Goal: Task Accomplishment & Management: Manage account settings

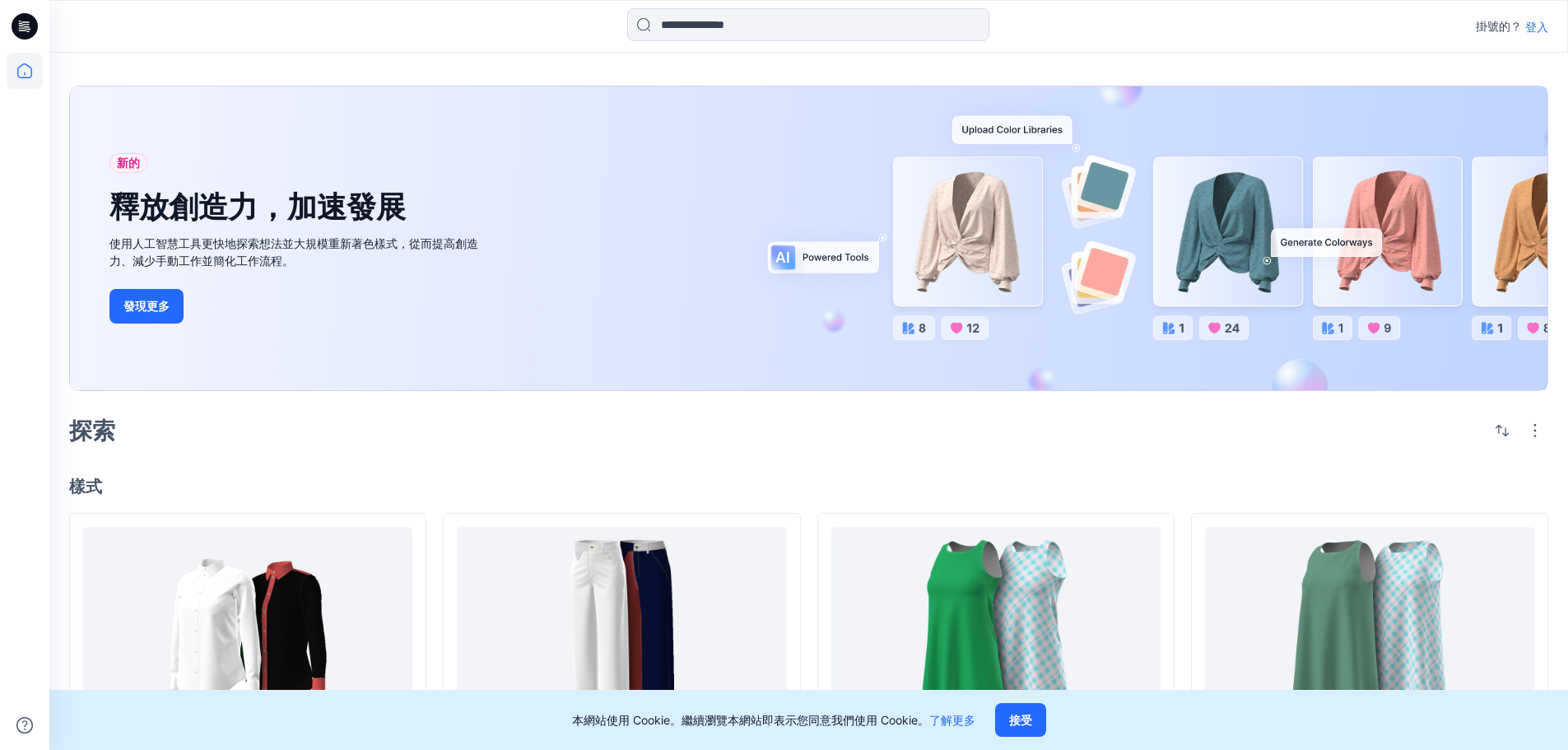
click at [1136, 32] on div at bounding box center [807, 25] width 759 height 36
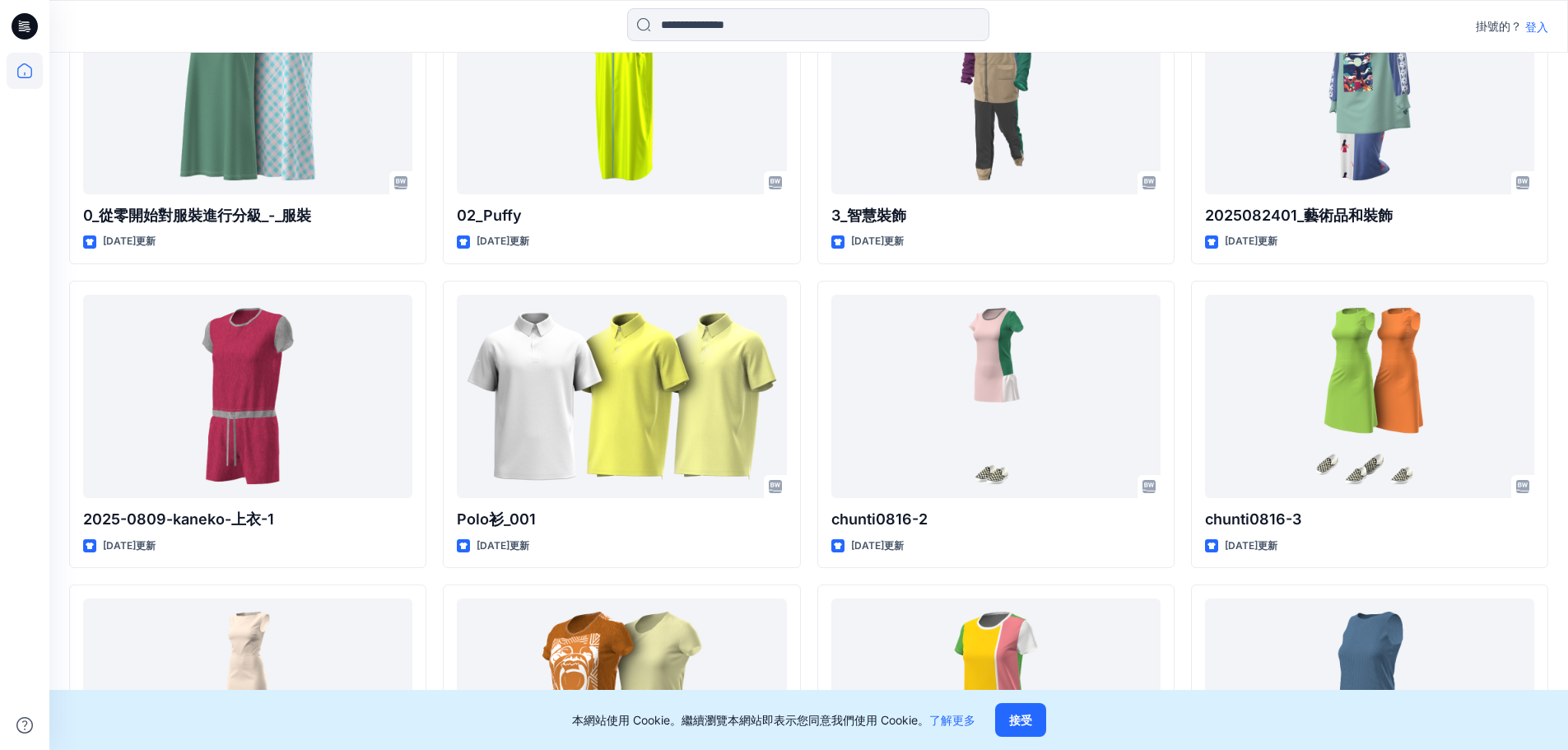
scroll to position [661, 0]
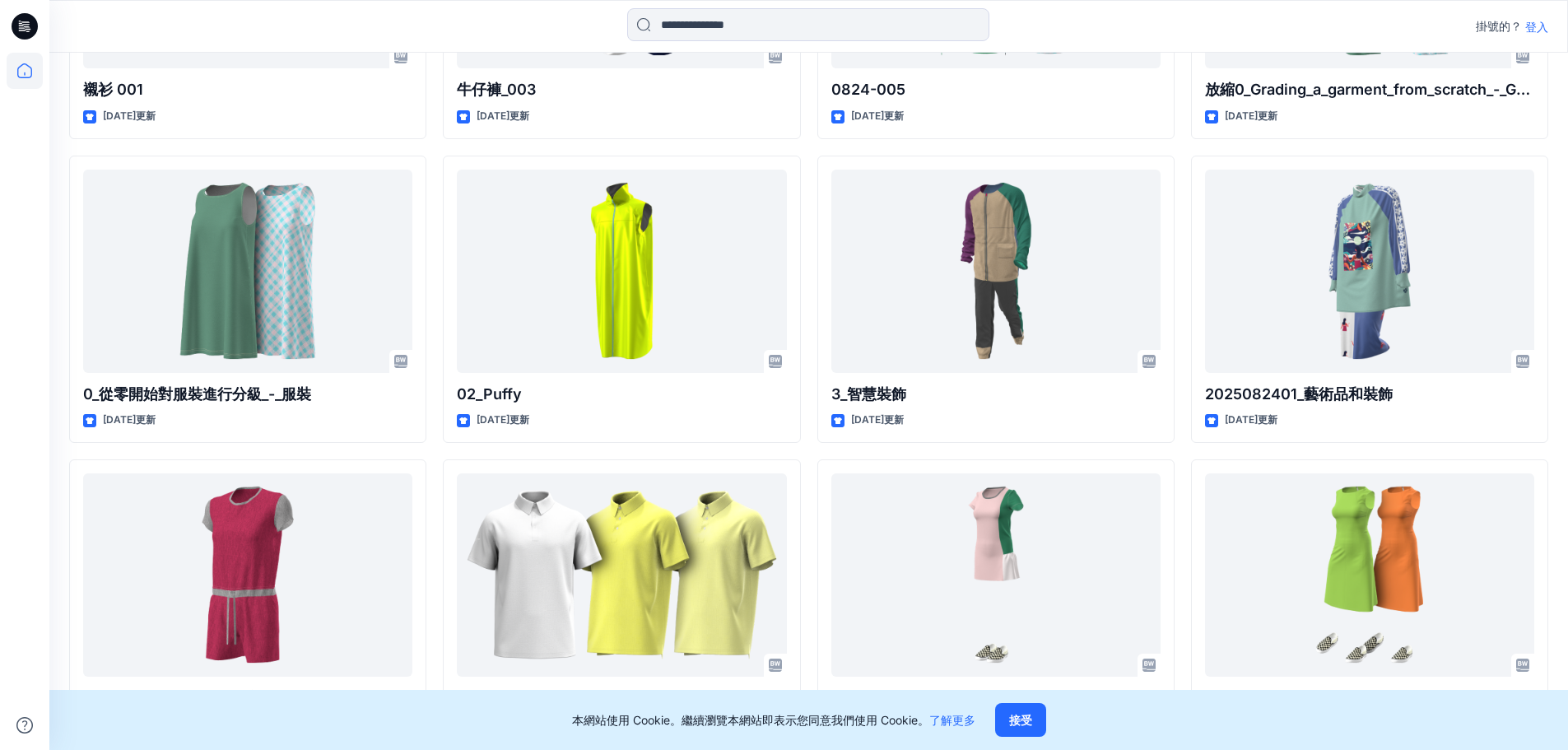
click at [30, 30] on icon at bounding box center [24, 25] width 26 height 26
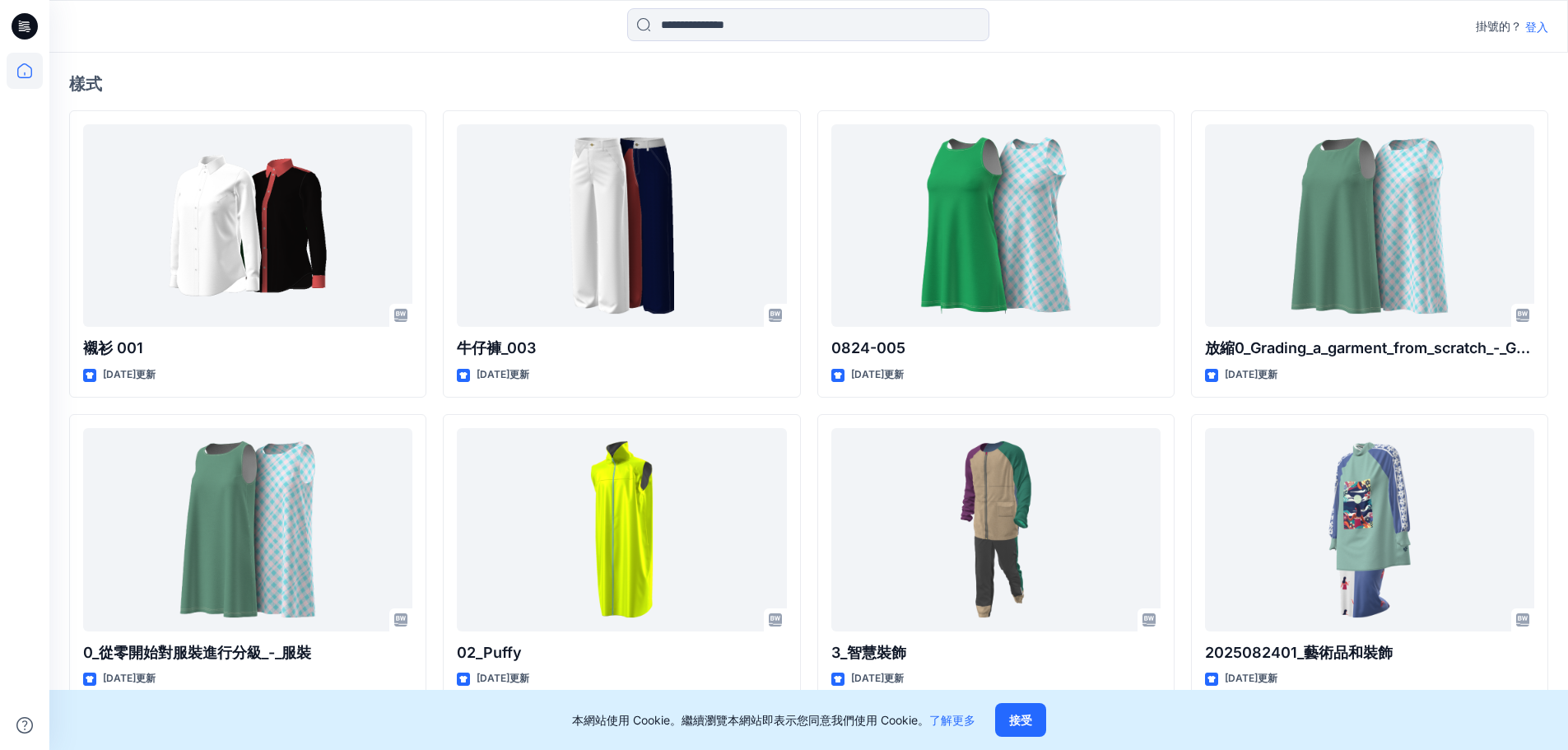
scroll to position [85, 0]
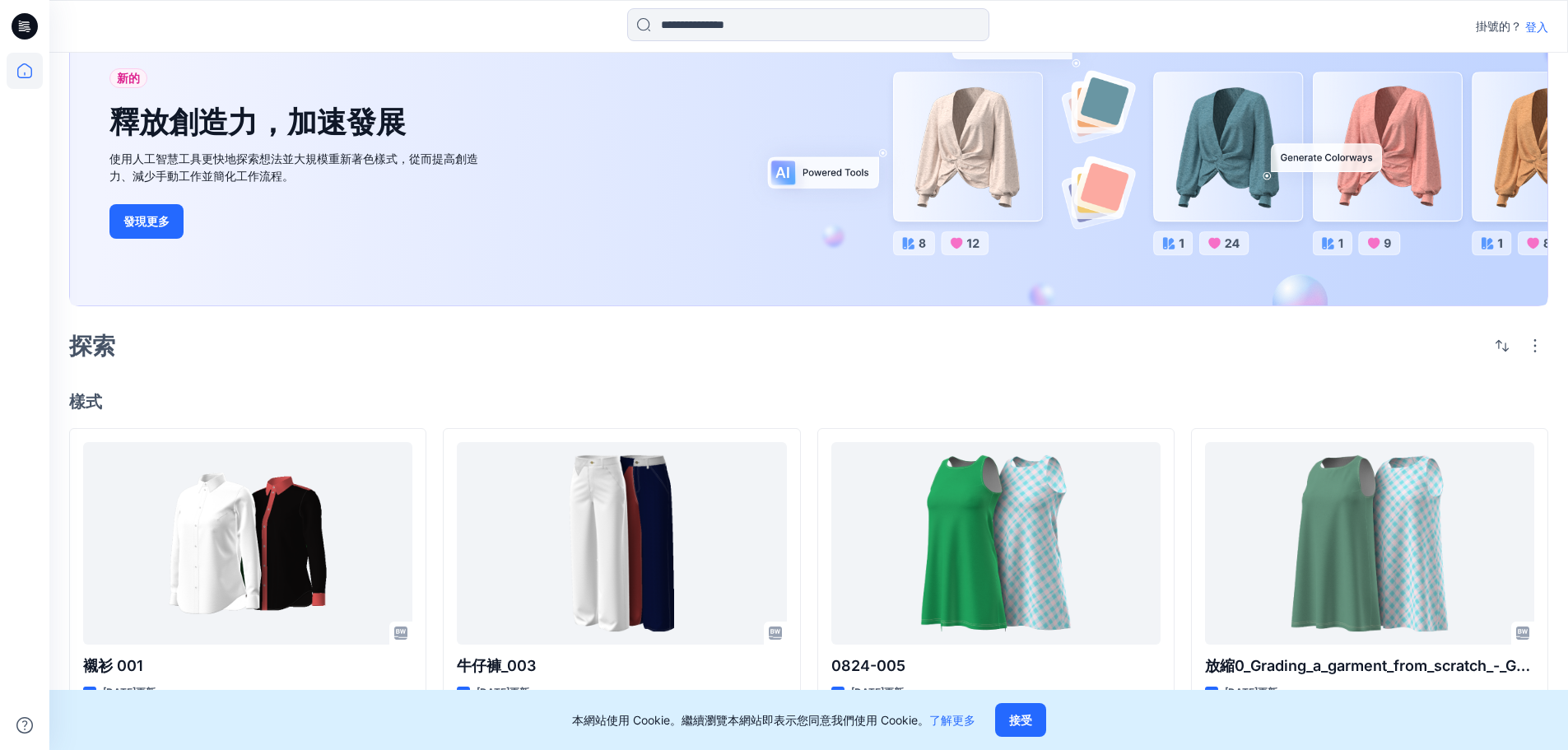
click at [12, 29] on icon at bounding box center [24, 26] width 26 height 53
click at [28, 28] on icon at bounding box center [27, 28] width 6 height 1
click at [23, 81] on icon at bounding box center [24, 70] width 36 height 36
click at [25, 70] on icon at bounding box center [24, 70] width 36 height 36
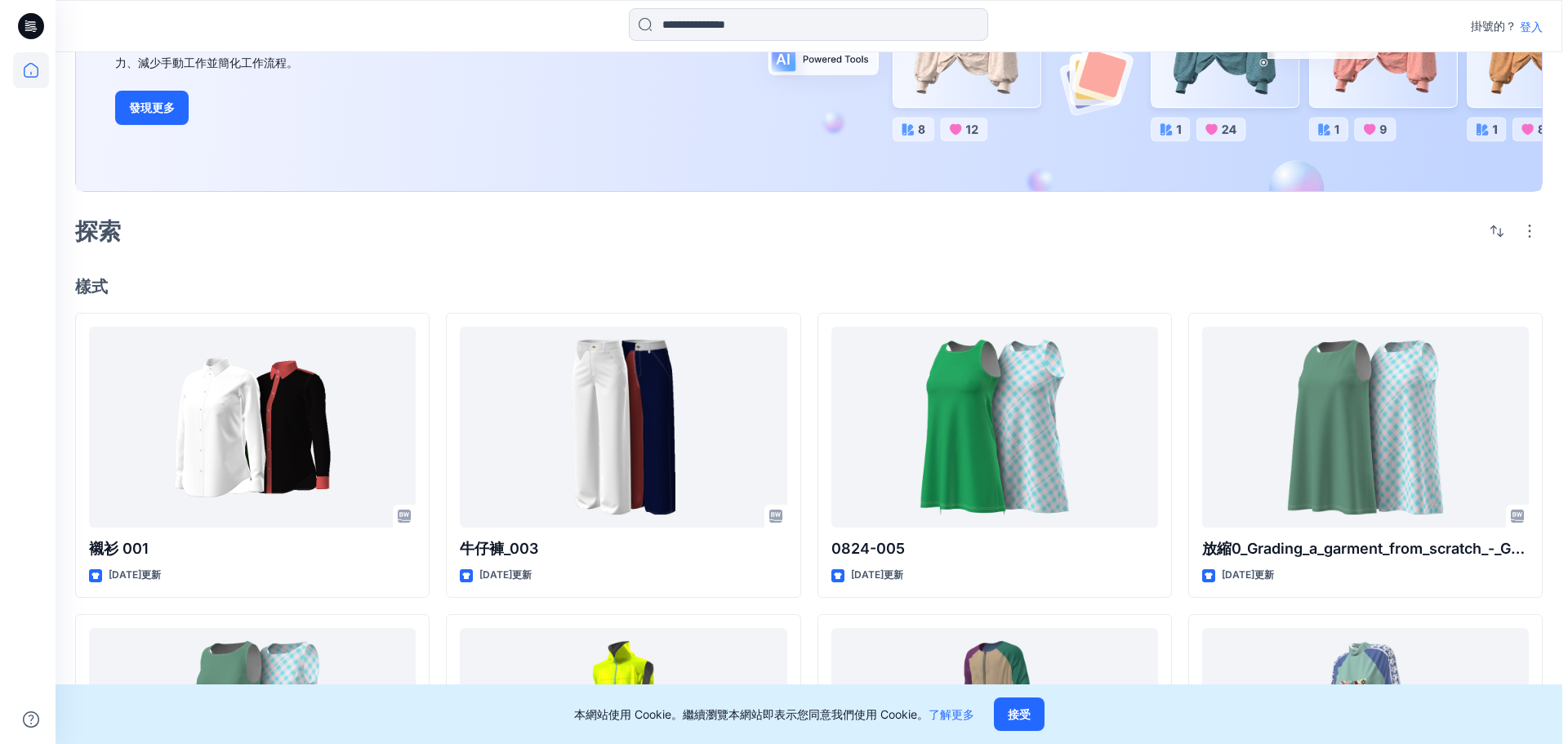
scroll to position [0, 0]
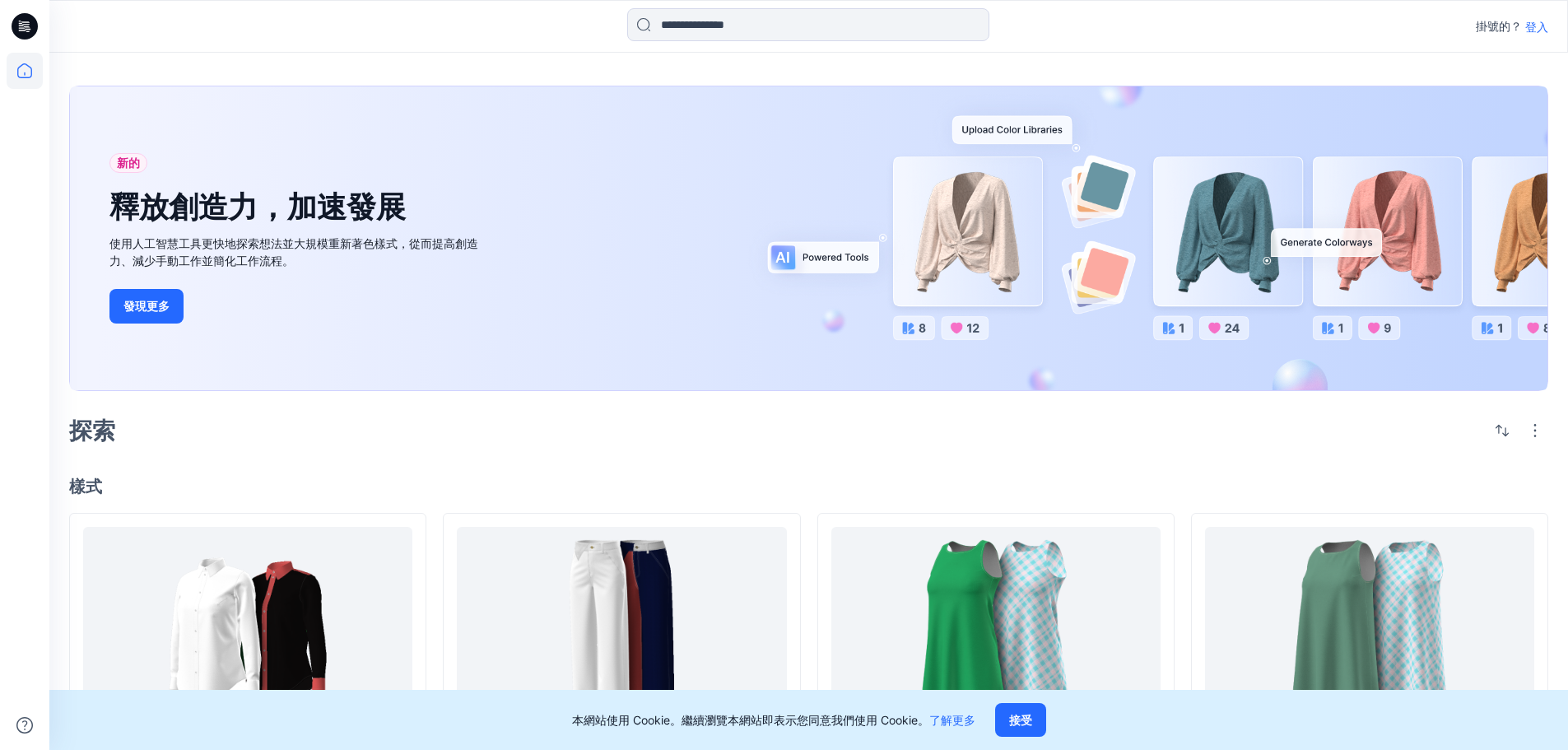
click at [1536, 27] on font "登入" at bounding box center [1538, 26] width 23 height 14
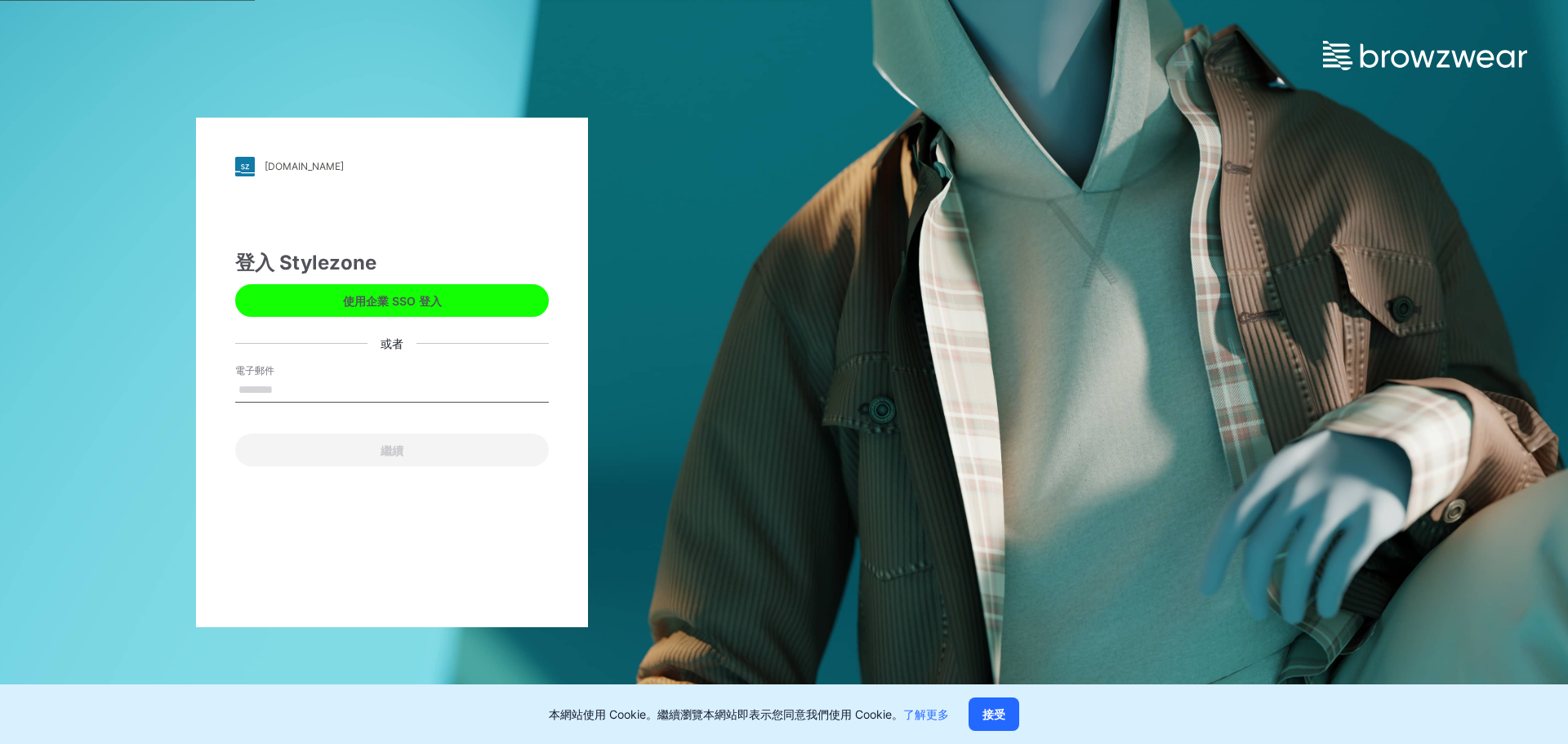
click at [362, 387] on input "電子郵件" at bounding box center [391, 389] width 314 height 24
type input "**********"
click at [401, 393] on input "**********" at bounding box center [391, 389] width 314 height 24
drag, startPoint x: 377, startPoint y: 395, endPoint x: 239, endPoint y: 408, distance: 138.6
click at [239, 408] on div "**********" at bounding box center [391, 388] width 314 height 49
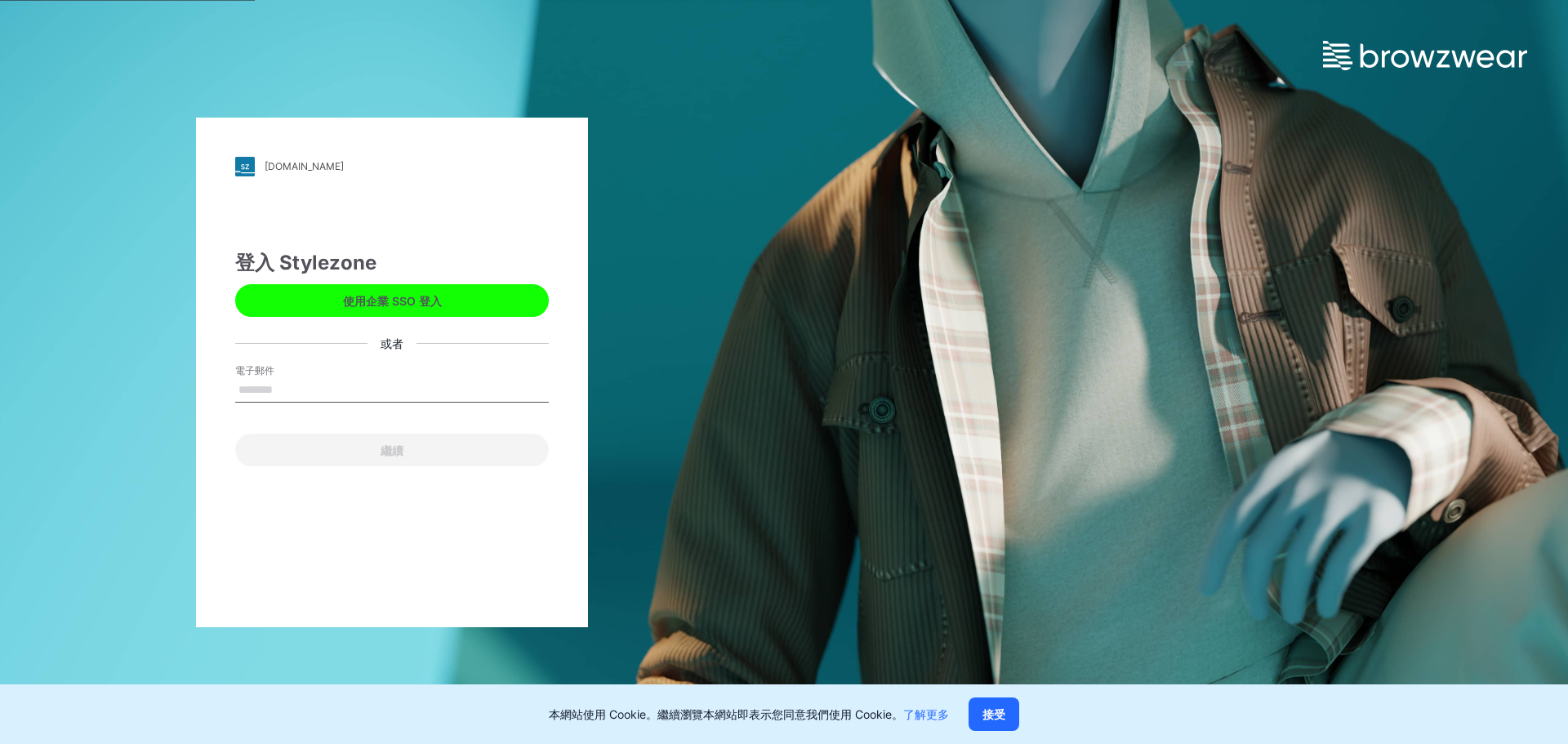
click at [378, 387] on input "電子郵件" at bounding box center [391, 389] width 314 height 24
click at [345, 389] on input "電子郵件" at bounding box center [391, 389] width 314 height 24
type input "**********"
click at [235, 434] on button "繼續" at bounding box center [391, 451] width 314 height 33
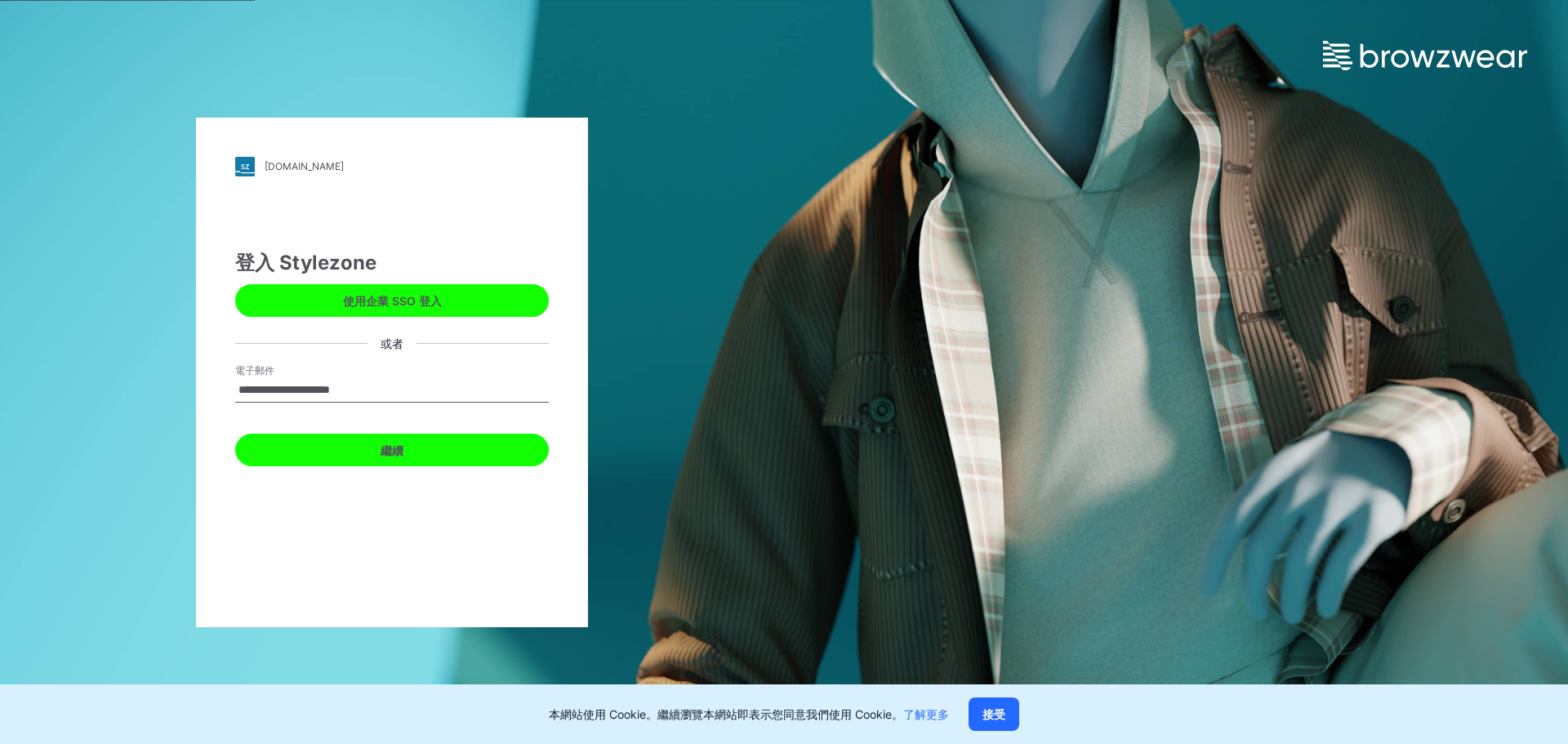
click at [370, 464] on button "繼續" at bounding box center [391, 451] width 314 height 33
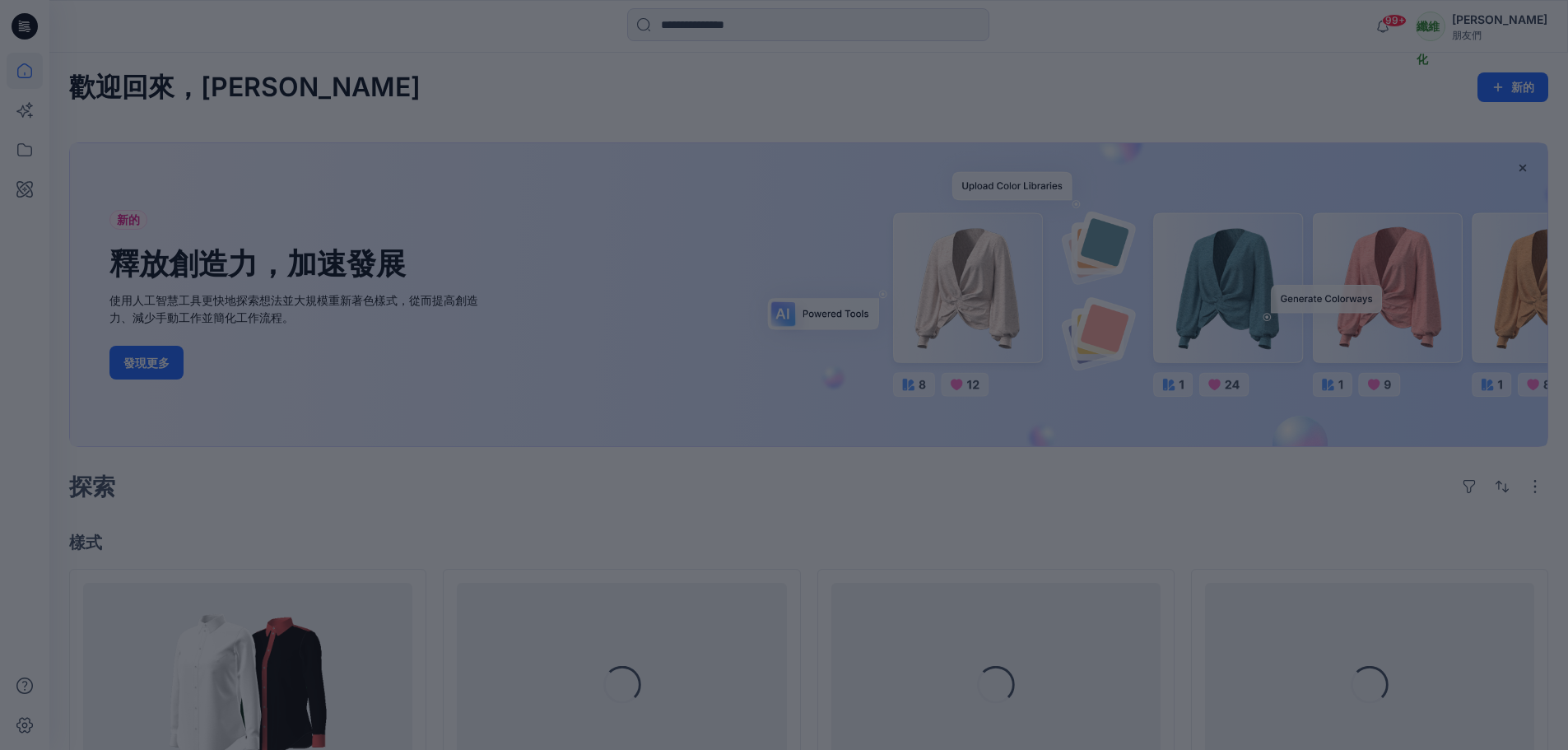
click at [374, 81] on div at bounding box center [784, 375] width 1568 height 750
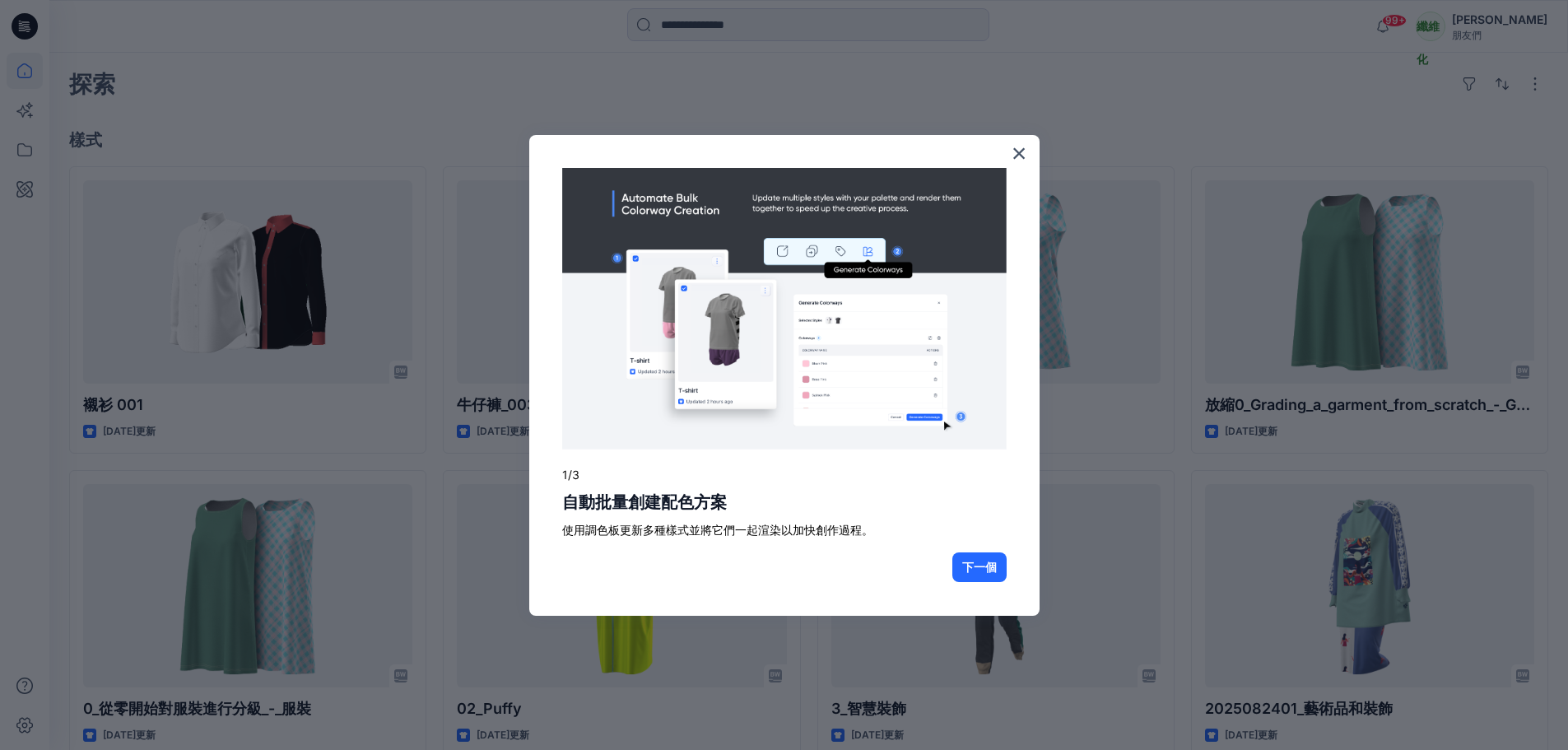
scroll to position [412, 0]
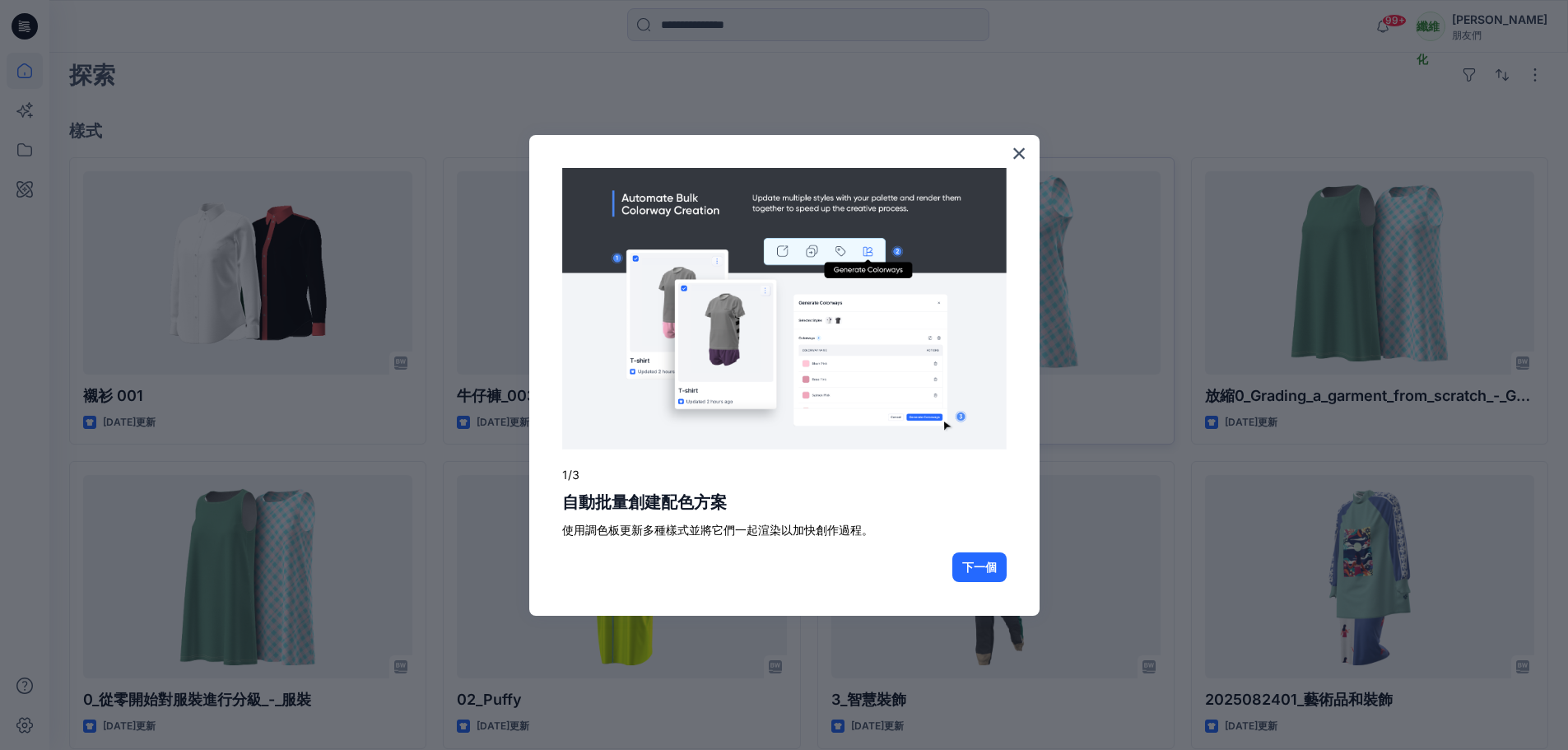
click at [1018, 159] on font "×" at bounding box center [1020, 153] width 16 height 29
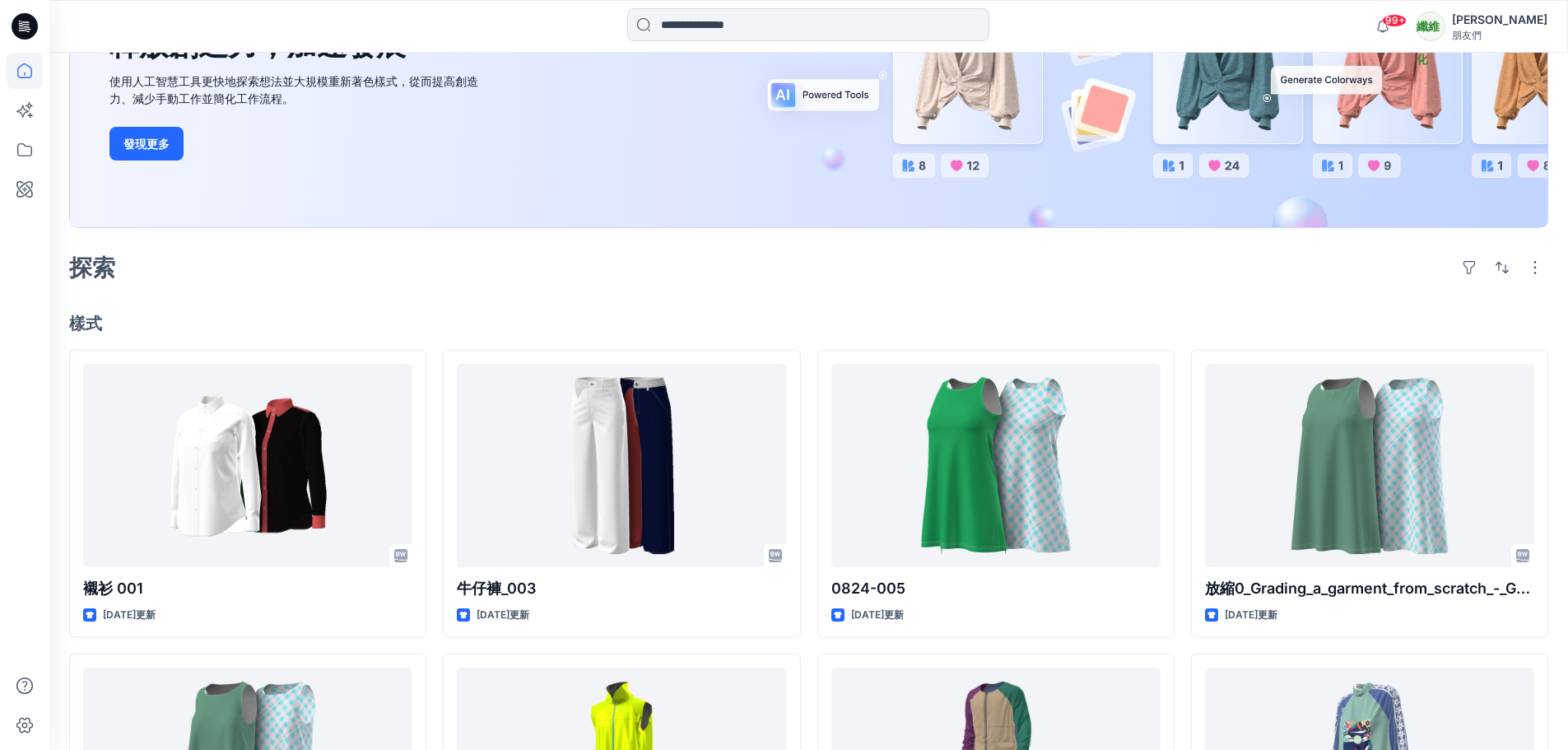
scroll to position [53, 0]
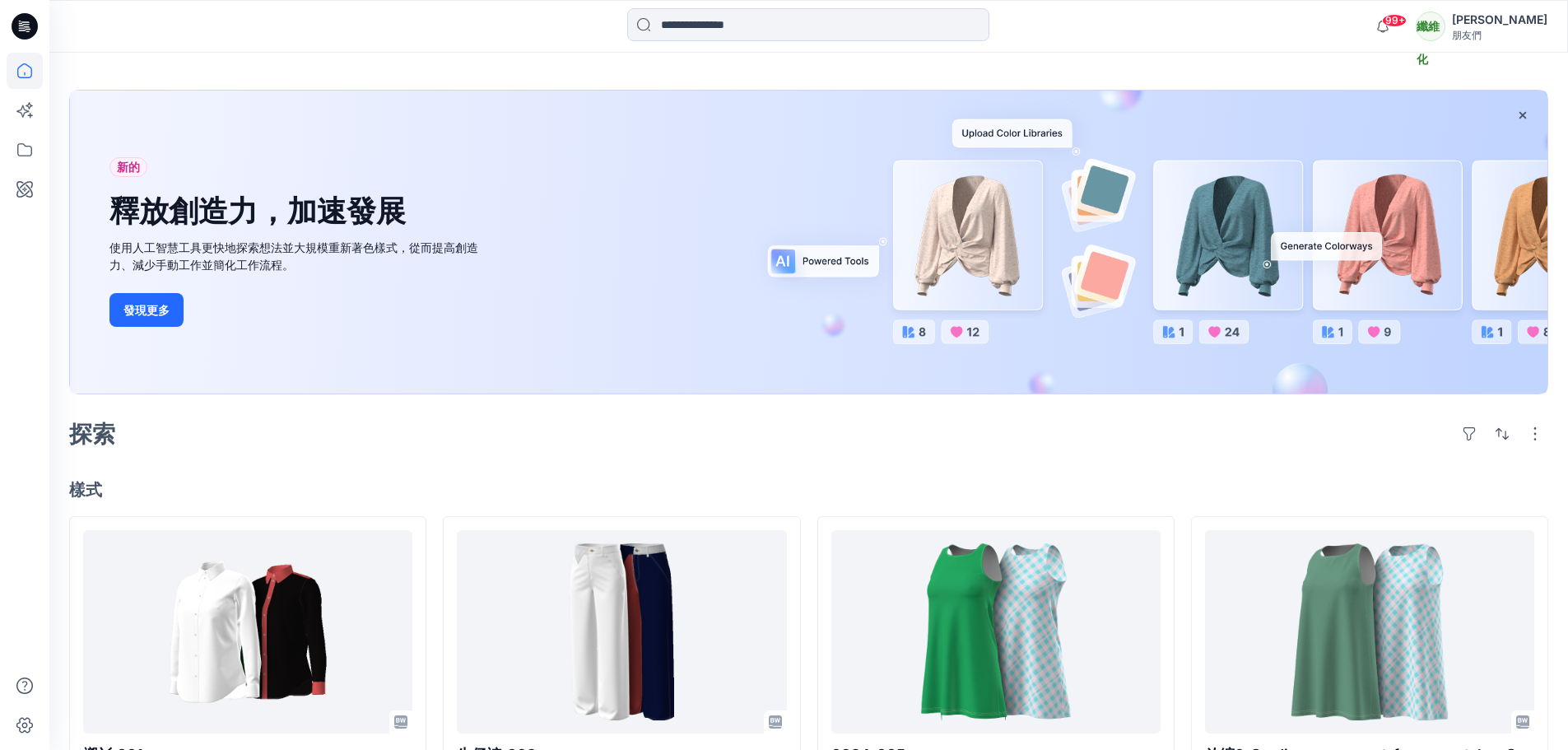
click at [28, 27] on icon at bounding box center [26, 26] width 7 height 1
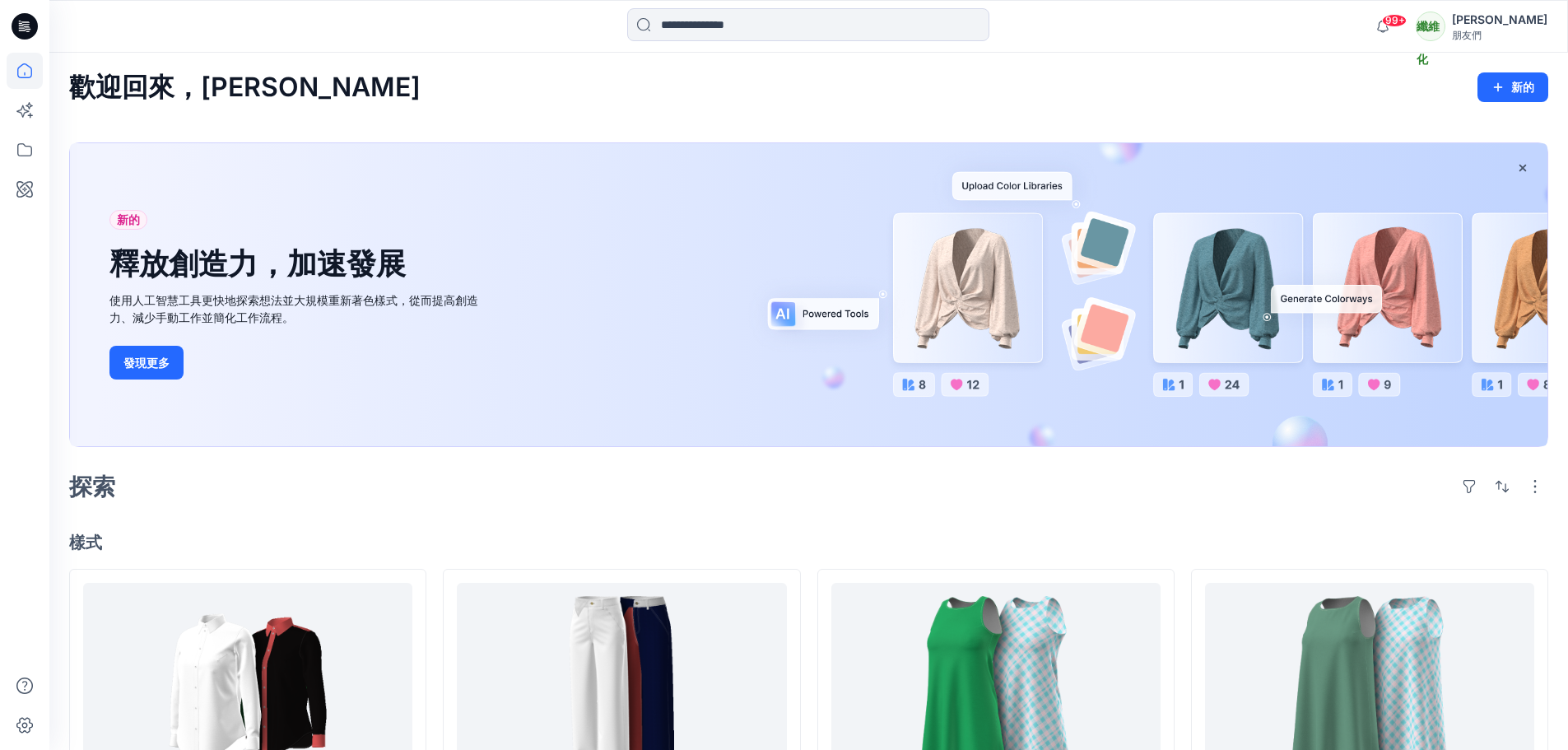
click at [458, 354] on link "發現更多" at bounding box center [295, 362] width 370 height 33
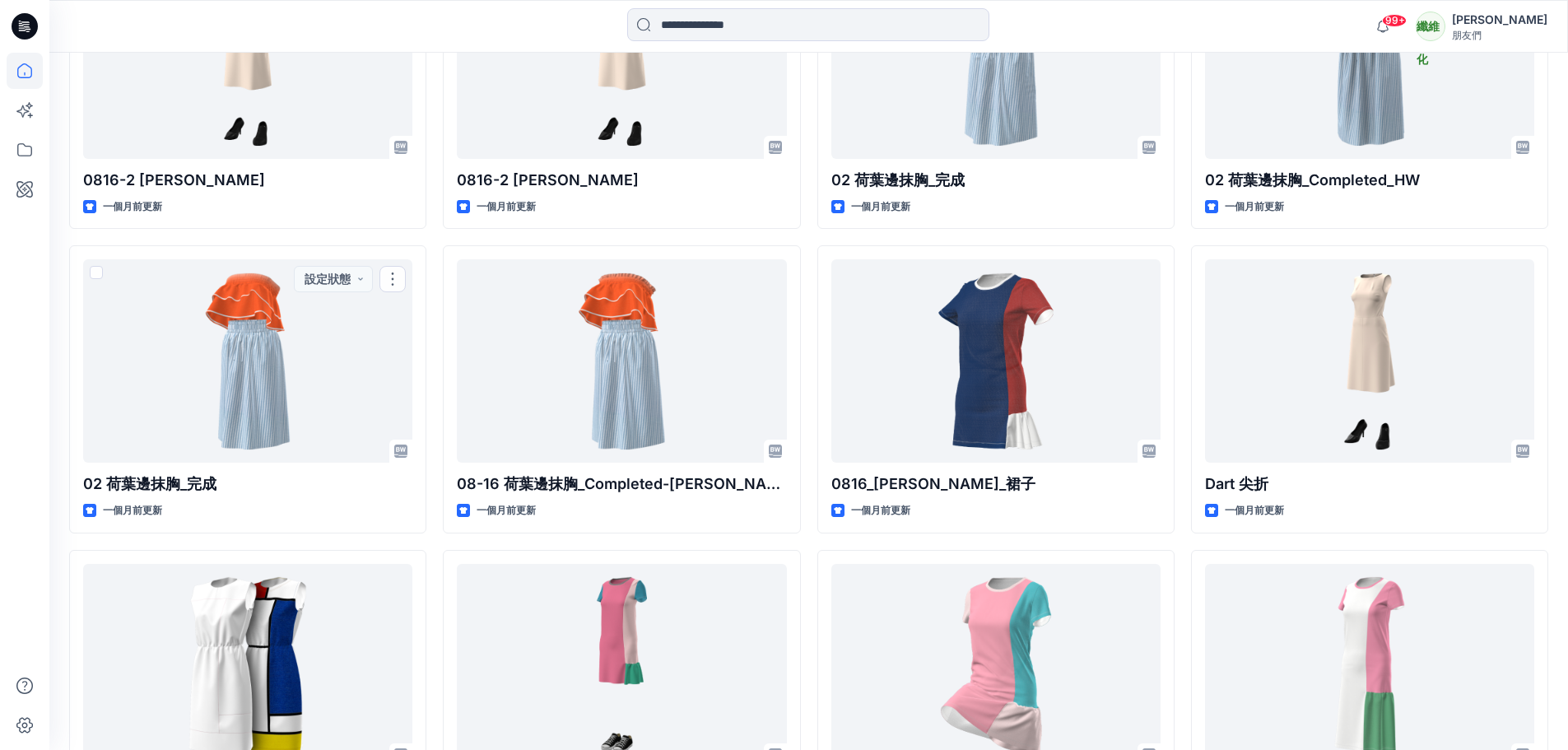
scroll to position [1717, 0]
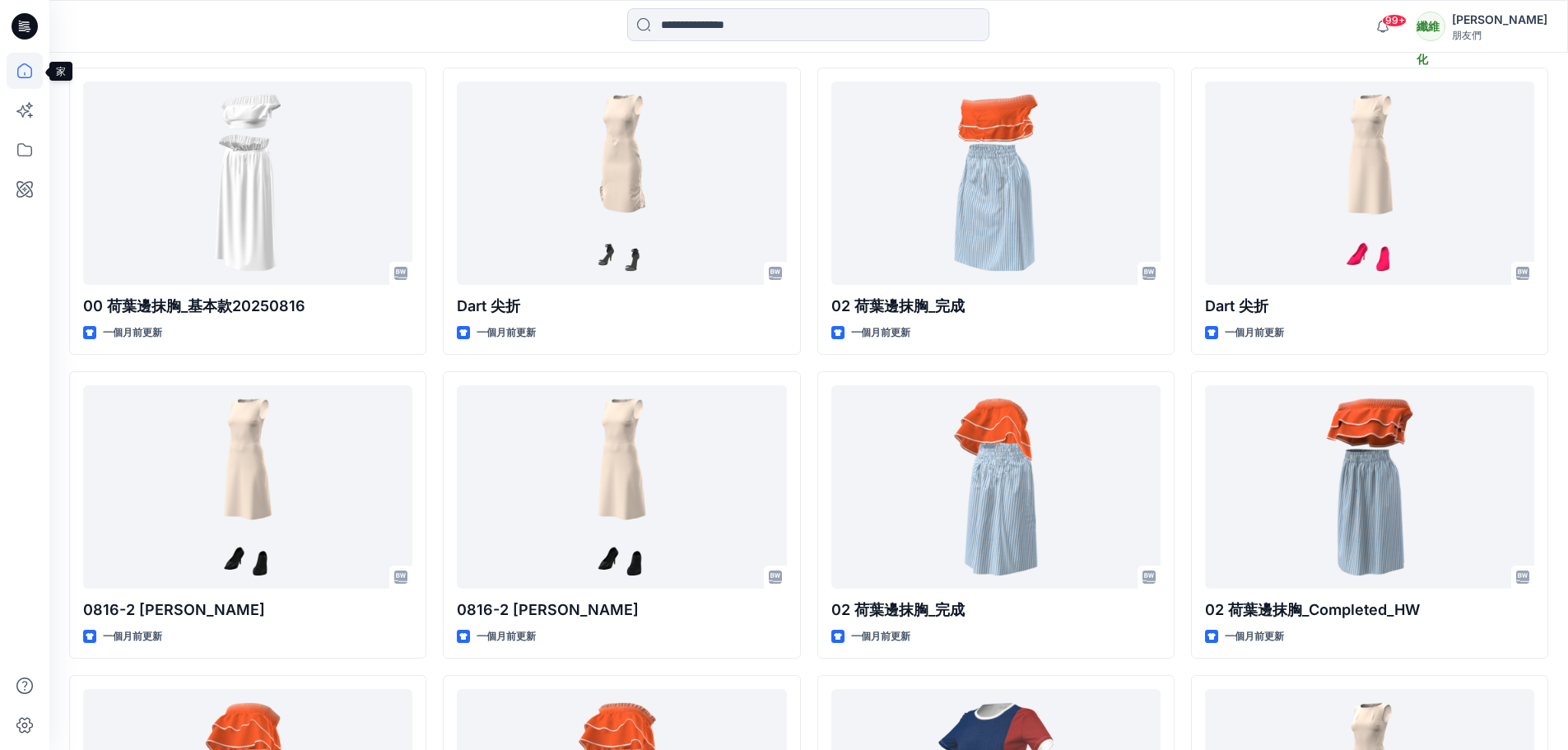
click at [30, 75] on icon at bounding box center [24, 70] width 36 height 36
click at [21, 27] on icon at bounding box center [24, 25] width 26 height 26
click at [32, 117] on icon at bounding box center [24, 110] width 36 height 36
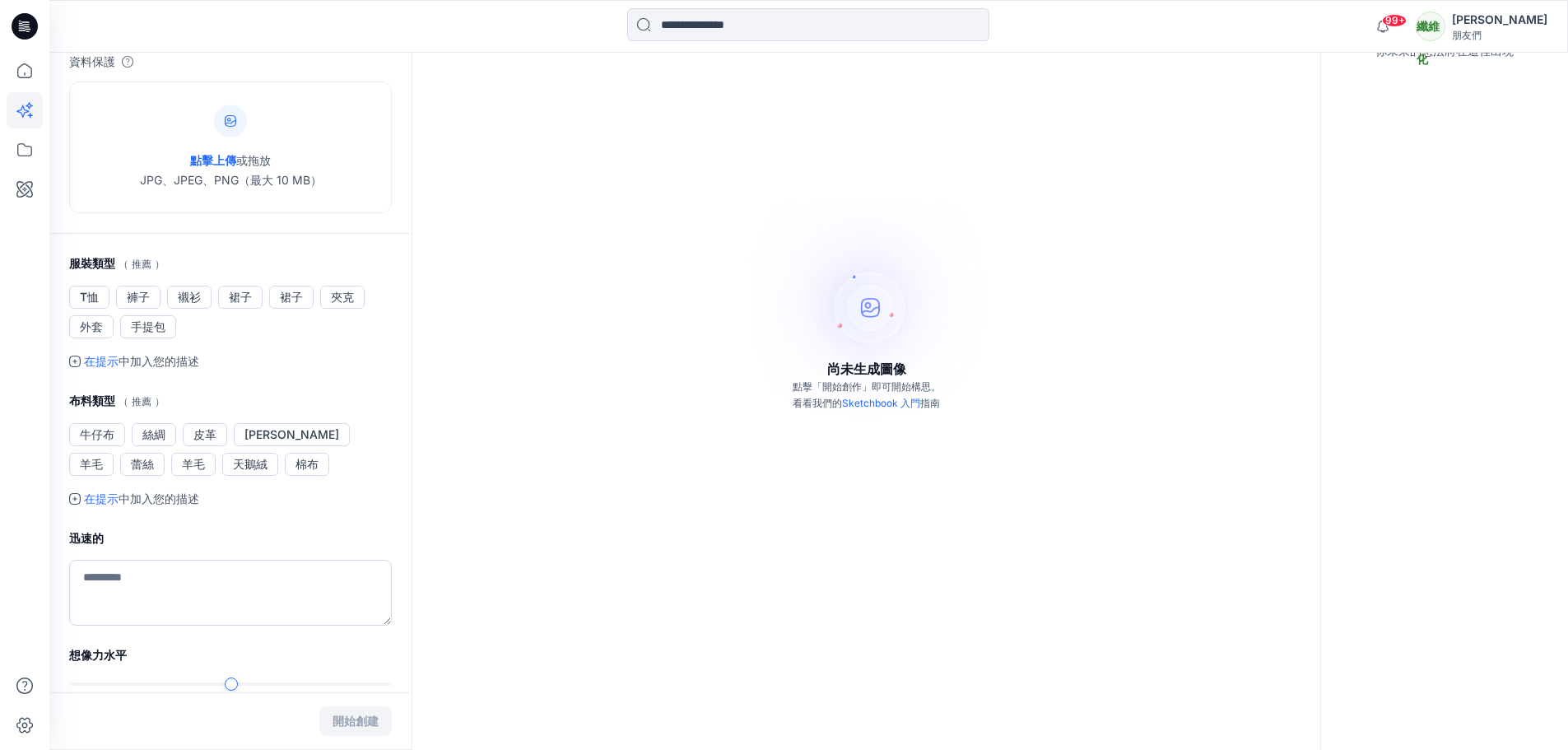
scroll to position [304, 0]
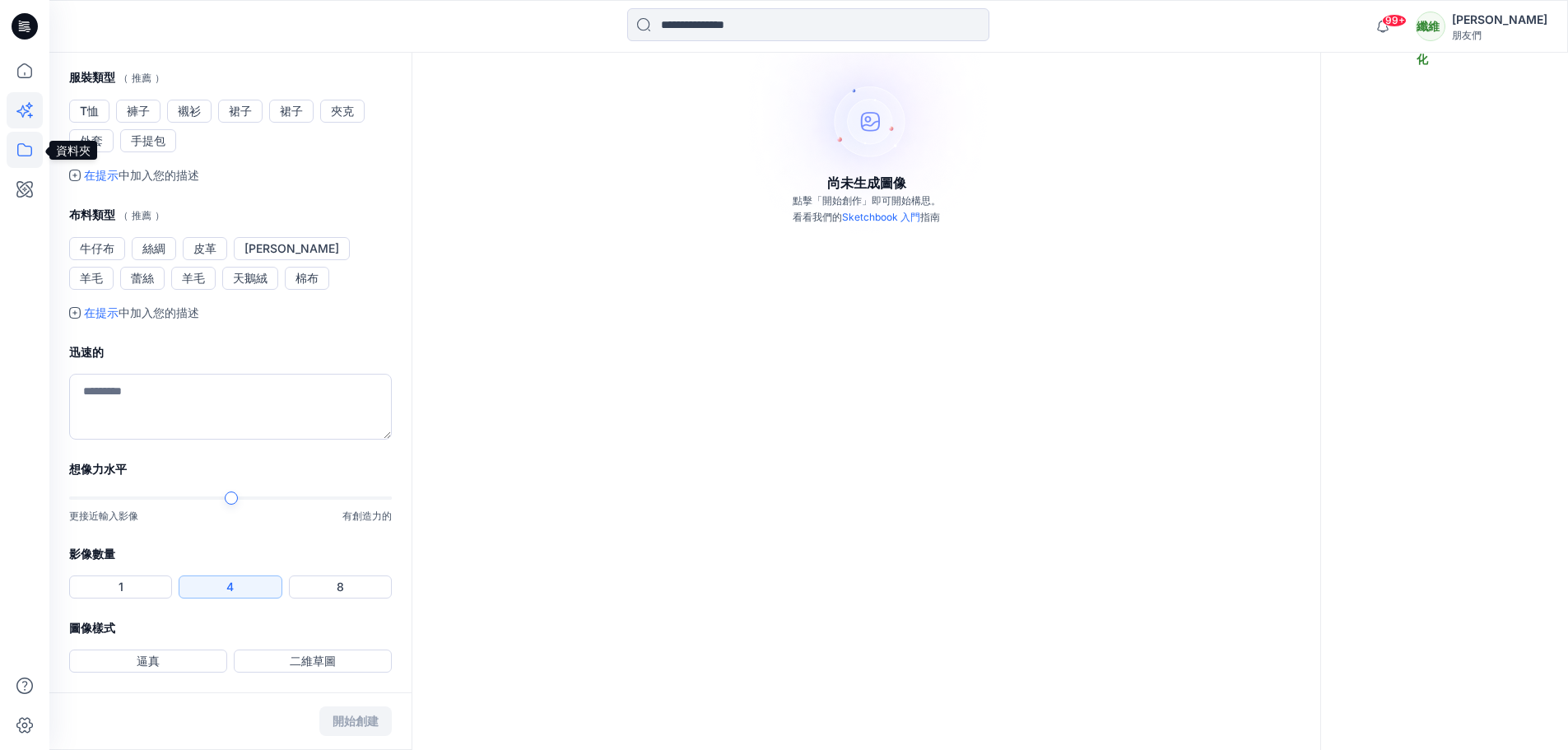
click at [23, 158] on icon at bounding box center [24, 150] width 36 height 36
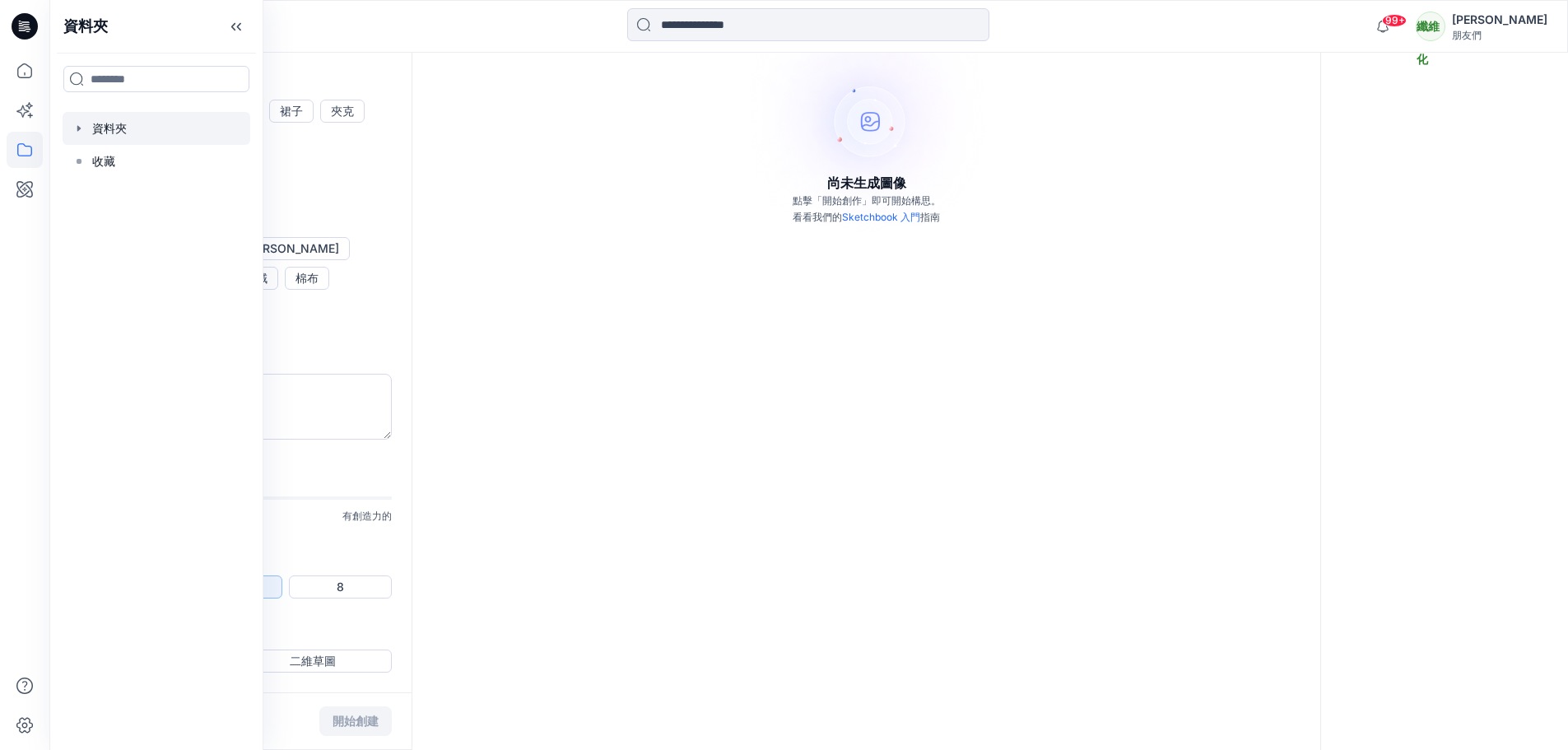
click at [103, 129] on div at bounding box center [157, 128] width 188 height 33
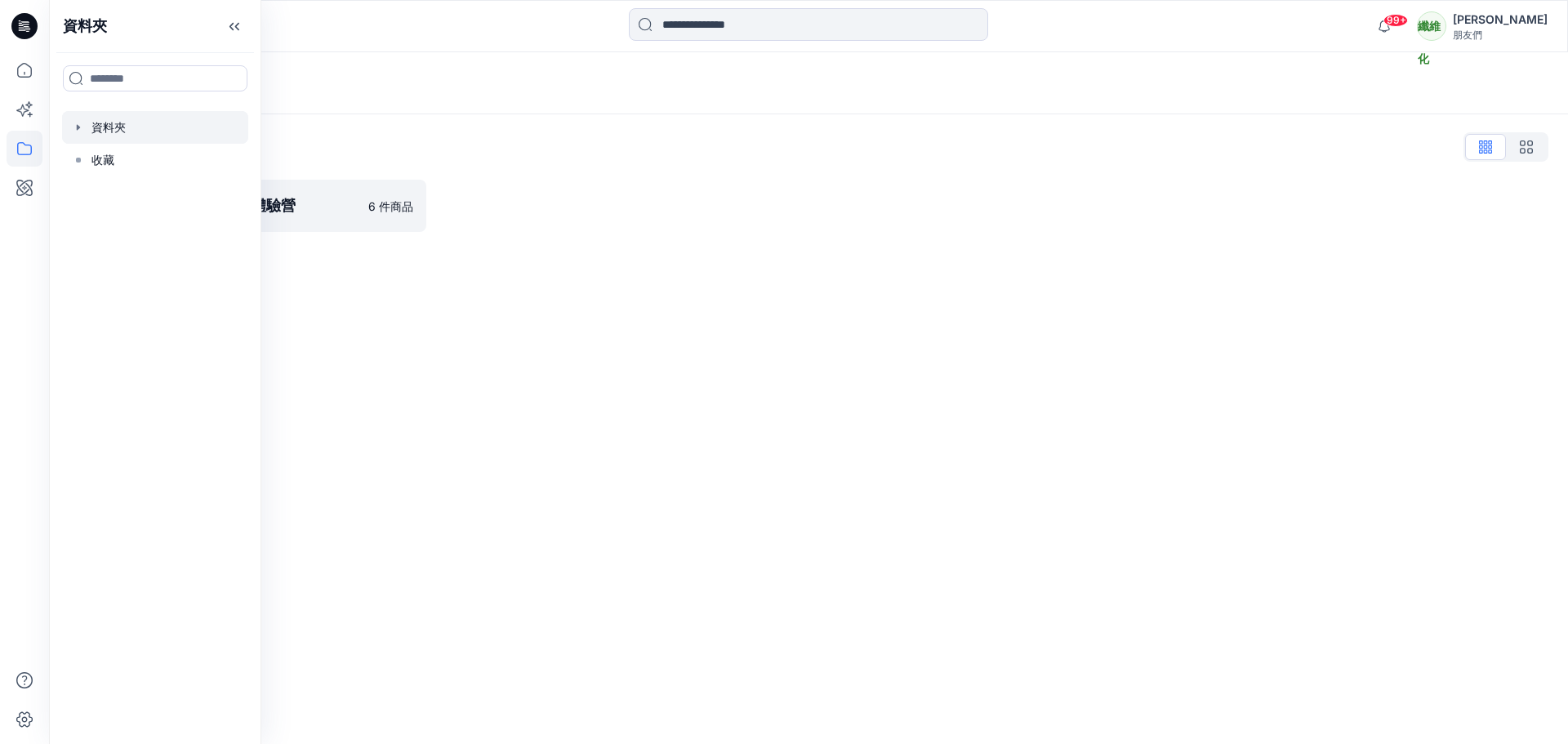
click at [23, 27] on icon at bounding box center [24, 25] width 26 height 26
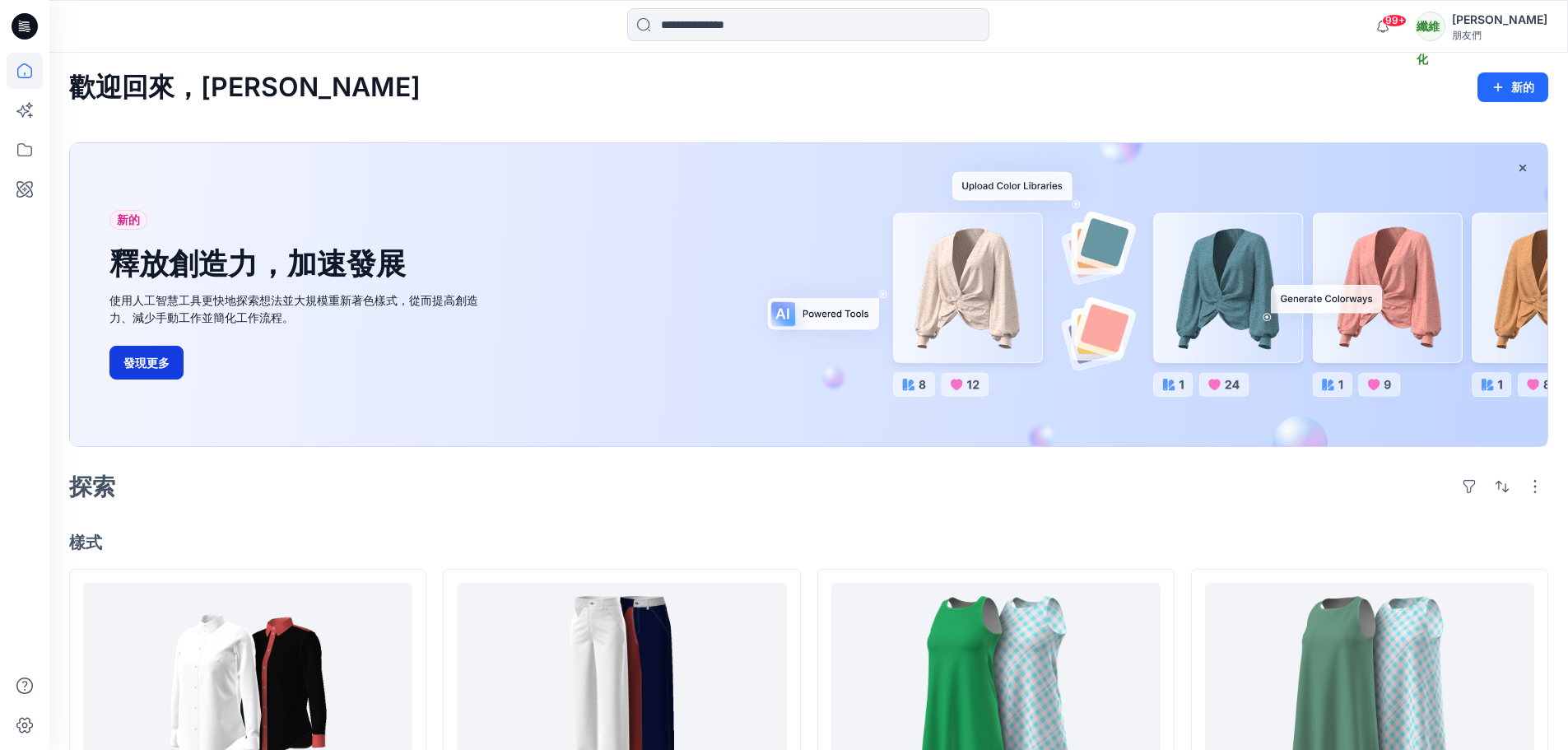
click at [183, 358] on button "發現更多" at bounding box center [147, 362] width 74 height 33
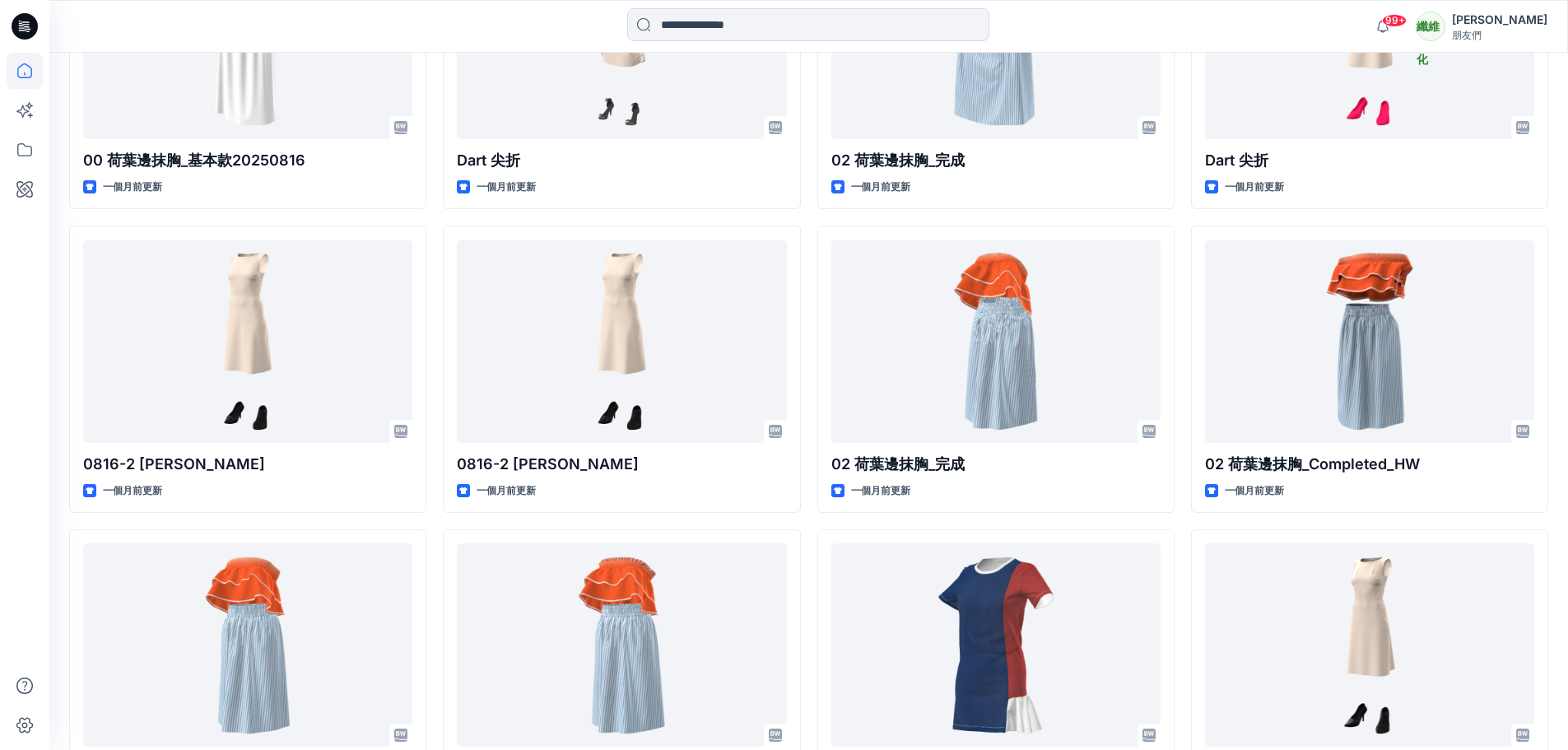
scroll to position [2224, 0]
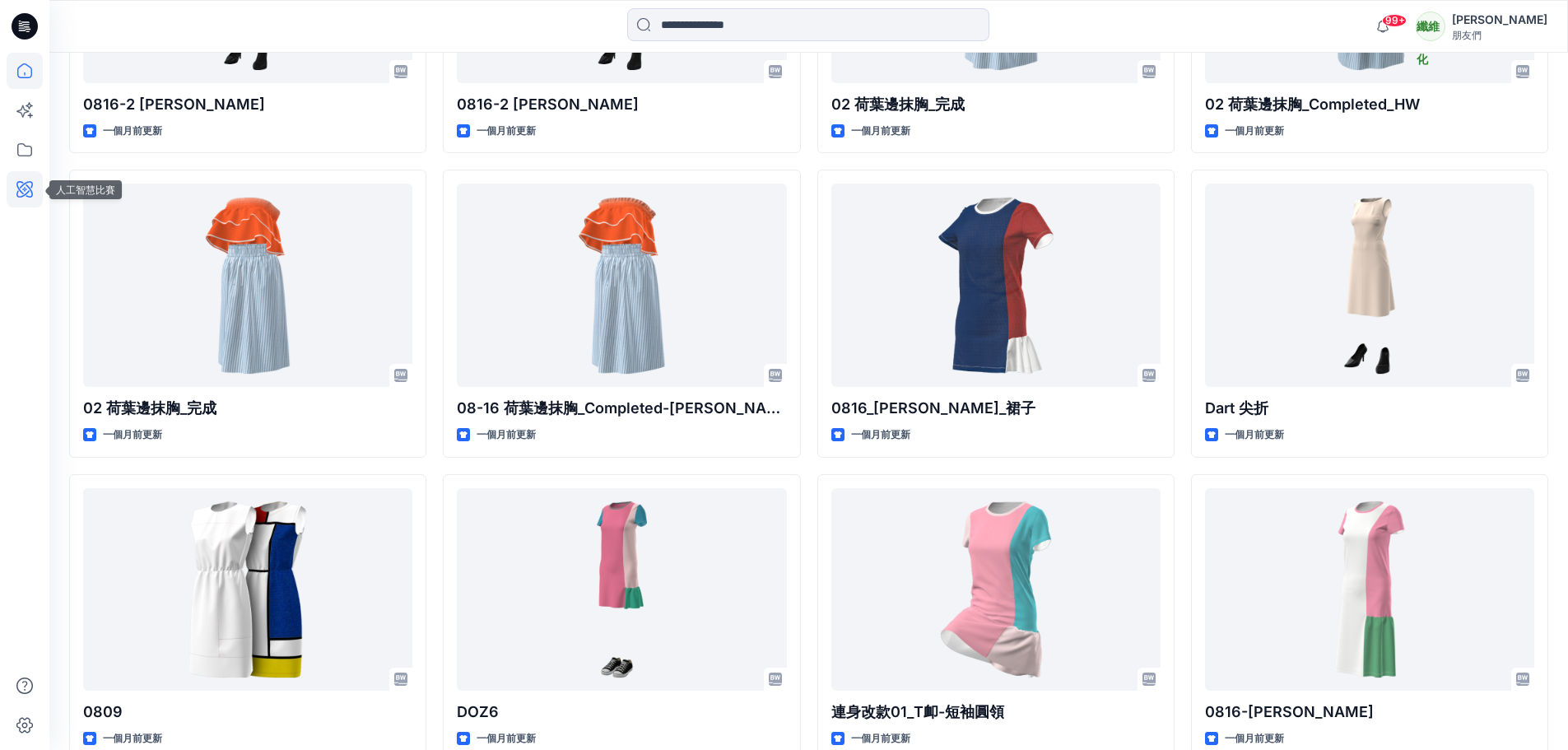
click at [28, 185] on icon at bounding box center [24, 189] width 36 height 36
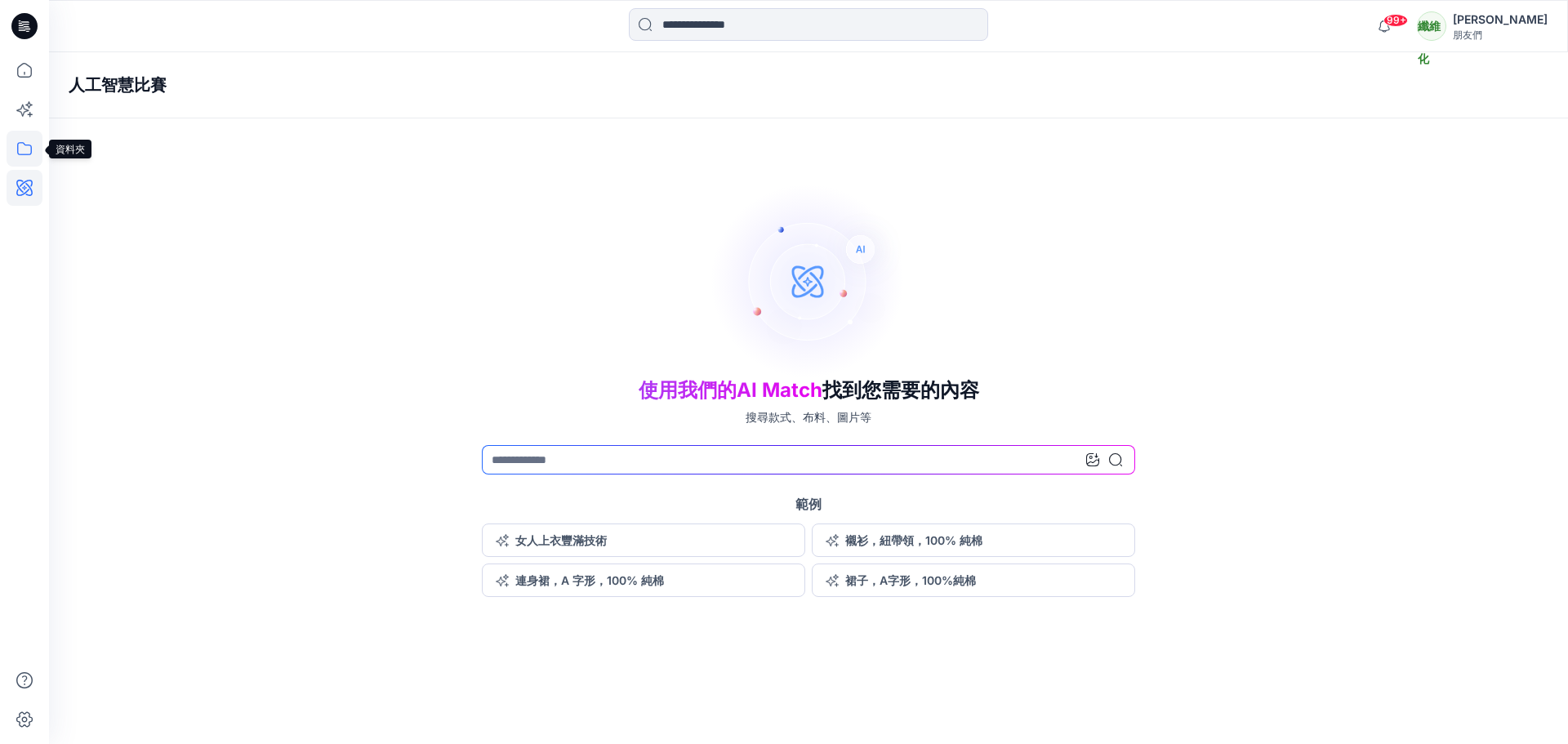
click at [23, 148] on icon at bounding box center [24, 149] width 36 height 36
click at [31, 114] on icon at bounding box center [24, 109] width 36 height 36
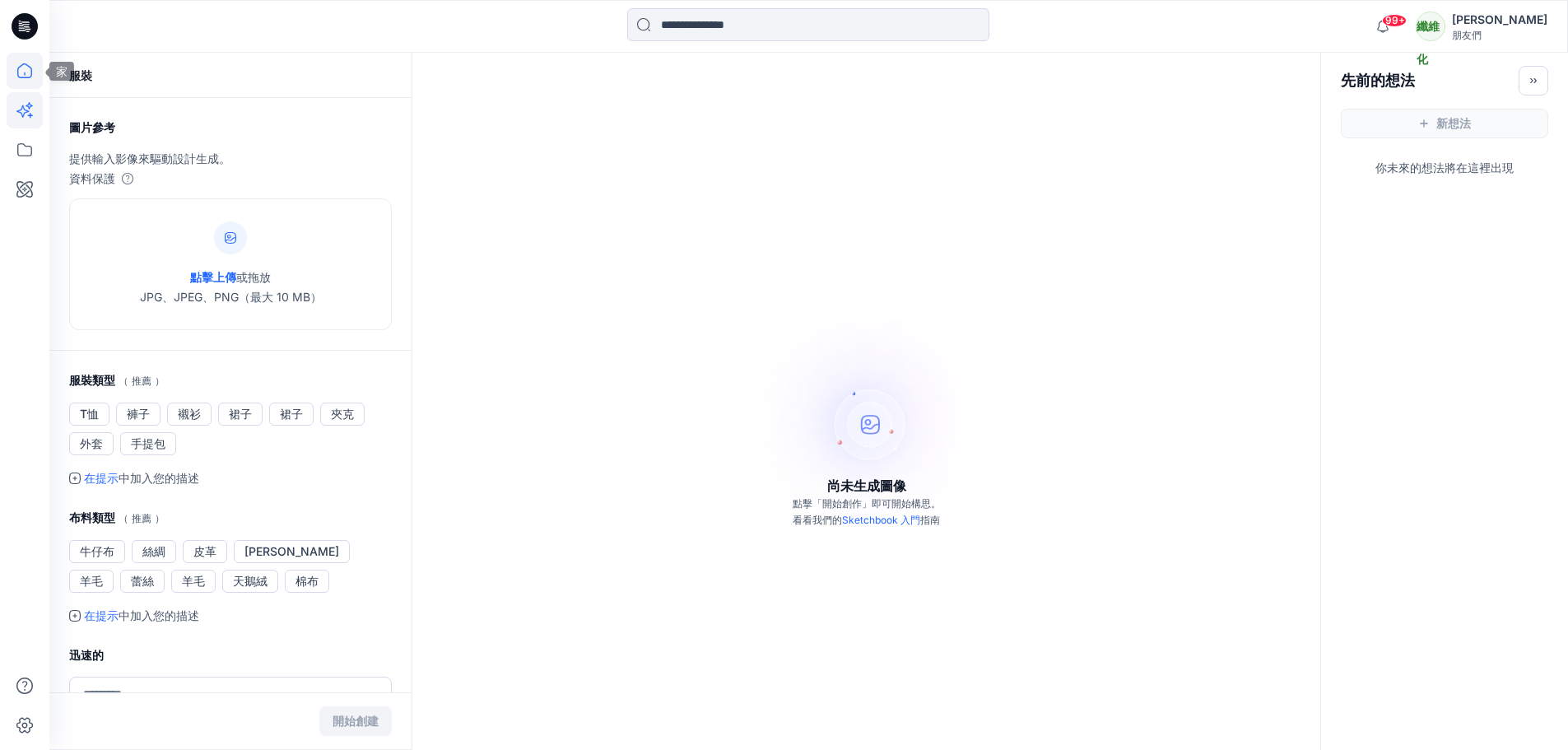
click at [28, 63] on icon at bounding box center [24, 70] width 36 height 36
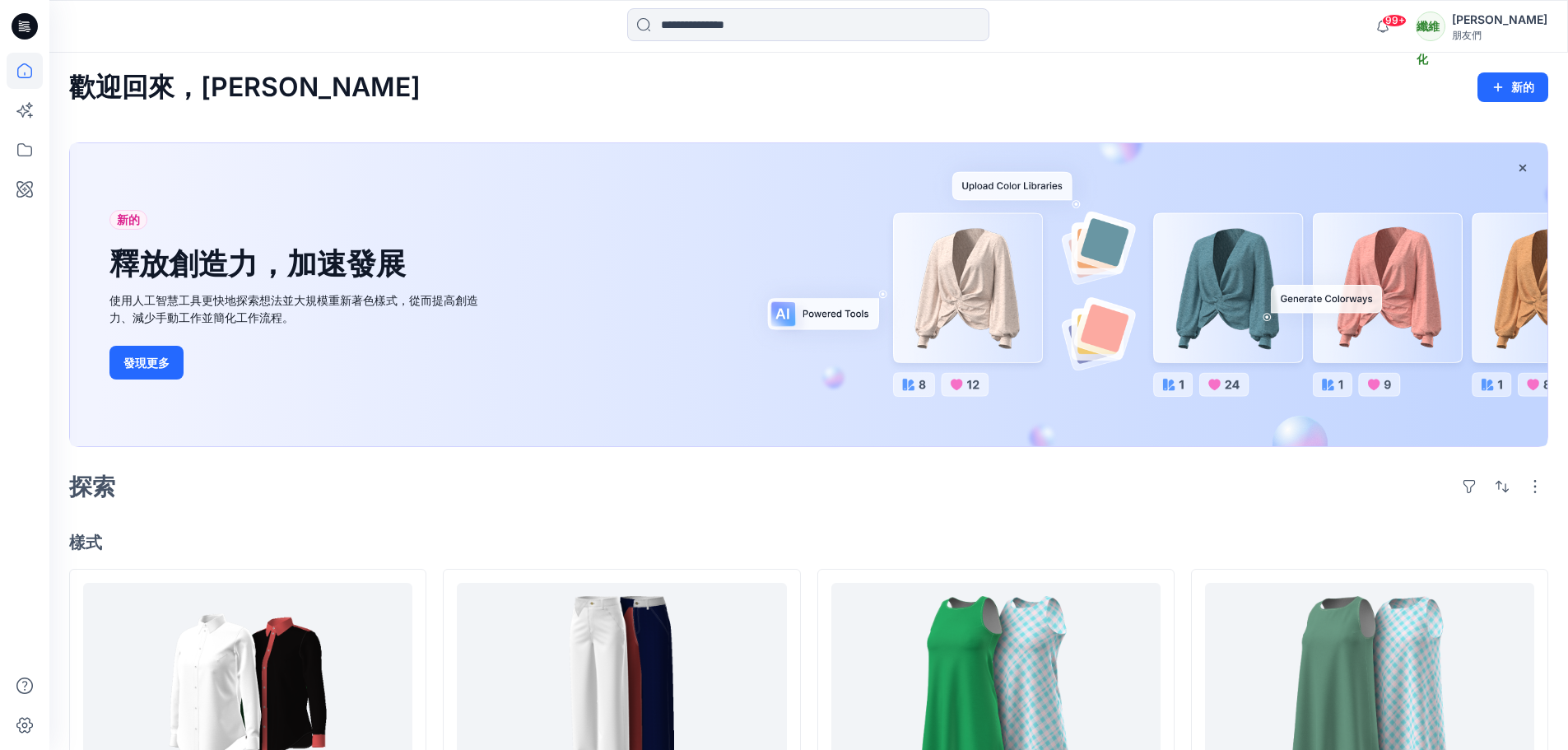
click at [25, 23] on icon at bounding box center [24, 25] width 26 height 26
click at [25, 33] on icon at bounding box center [24, 25] width 26 height 26
